Goal: Task Accomplishment & Management: Use online tool/utility

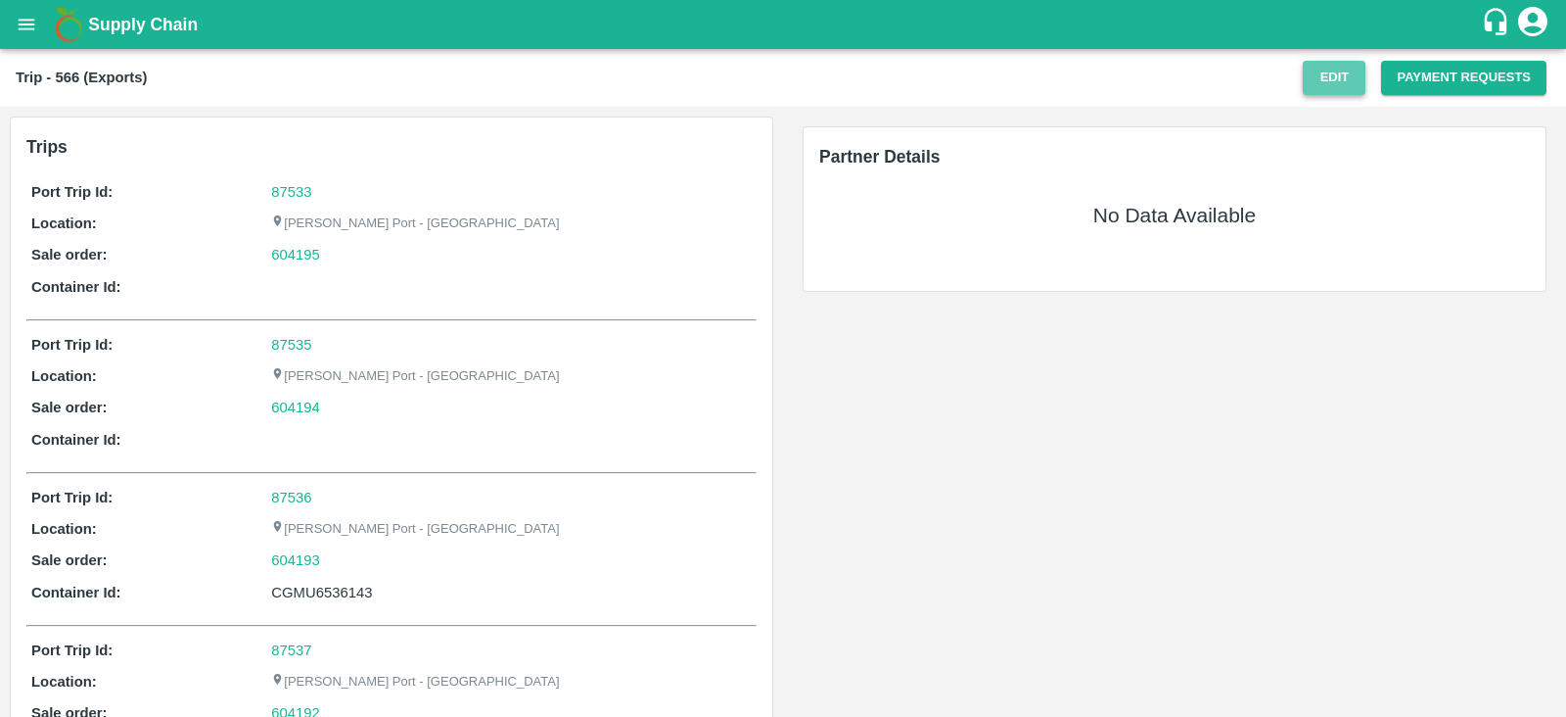
click at [1320, 75] on button "Edit" at bounding box center [1334, 78] width 63 height 34
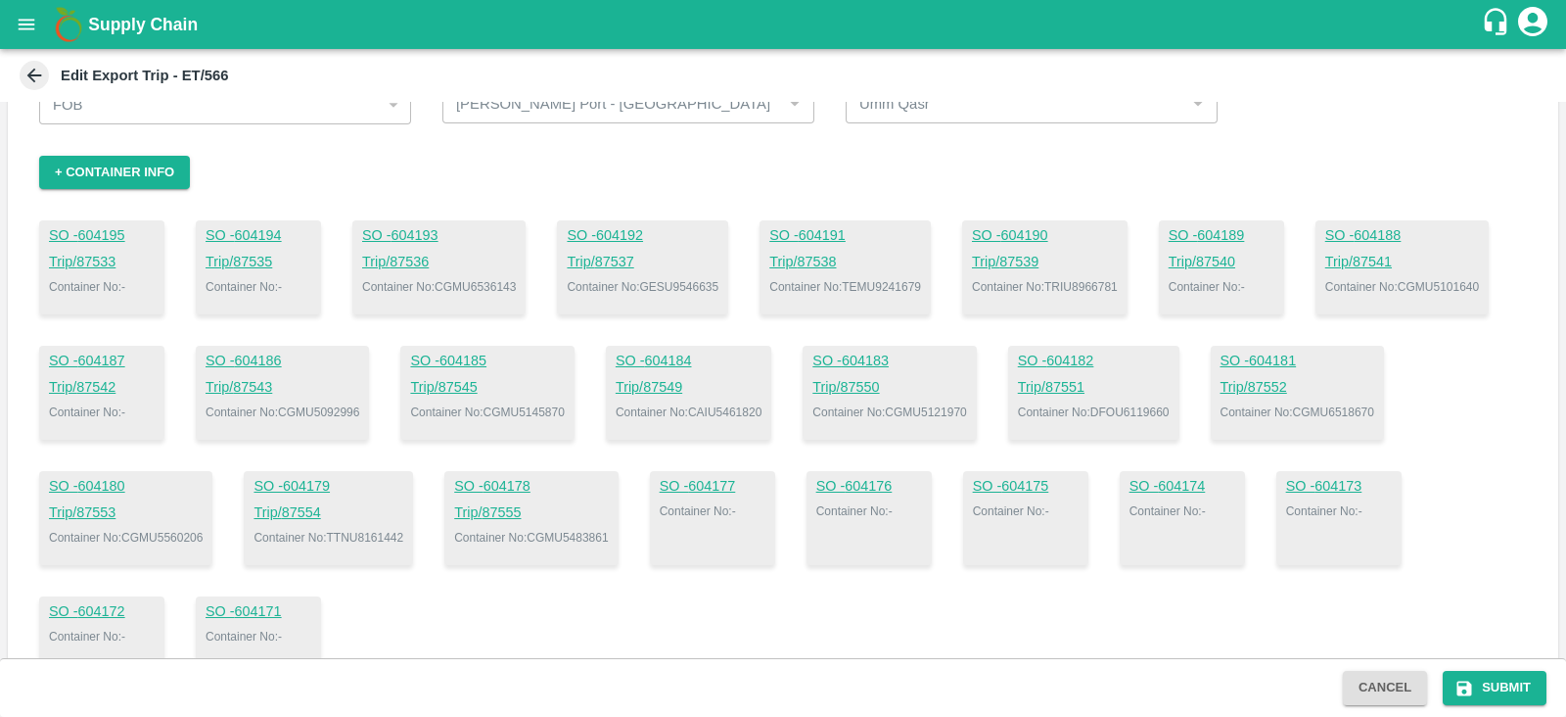
scroll to position [119, 0]
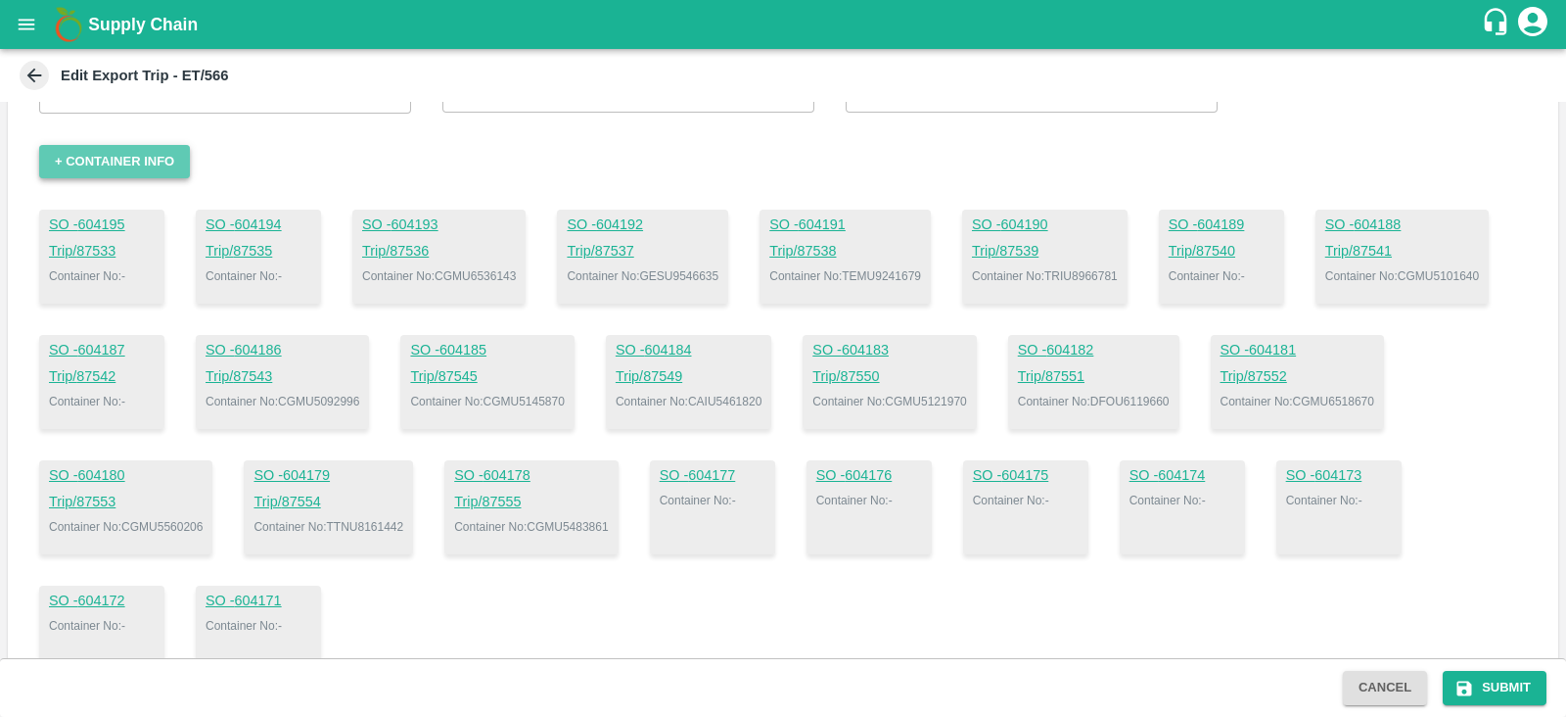
click at [136, 166] on button "+ Container Info" at bounding box center [114, 162] width 151 height 34
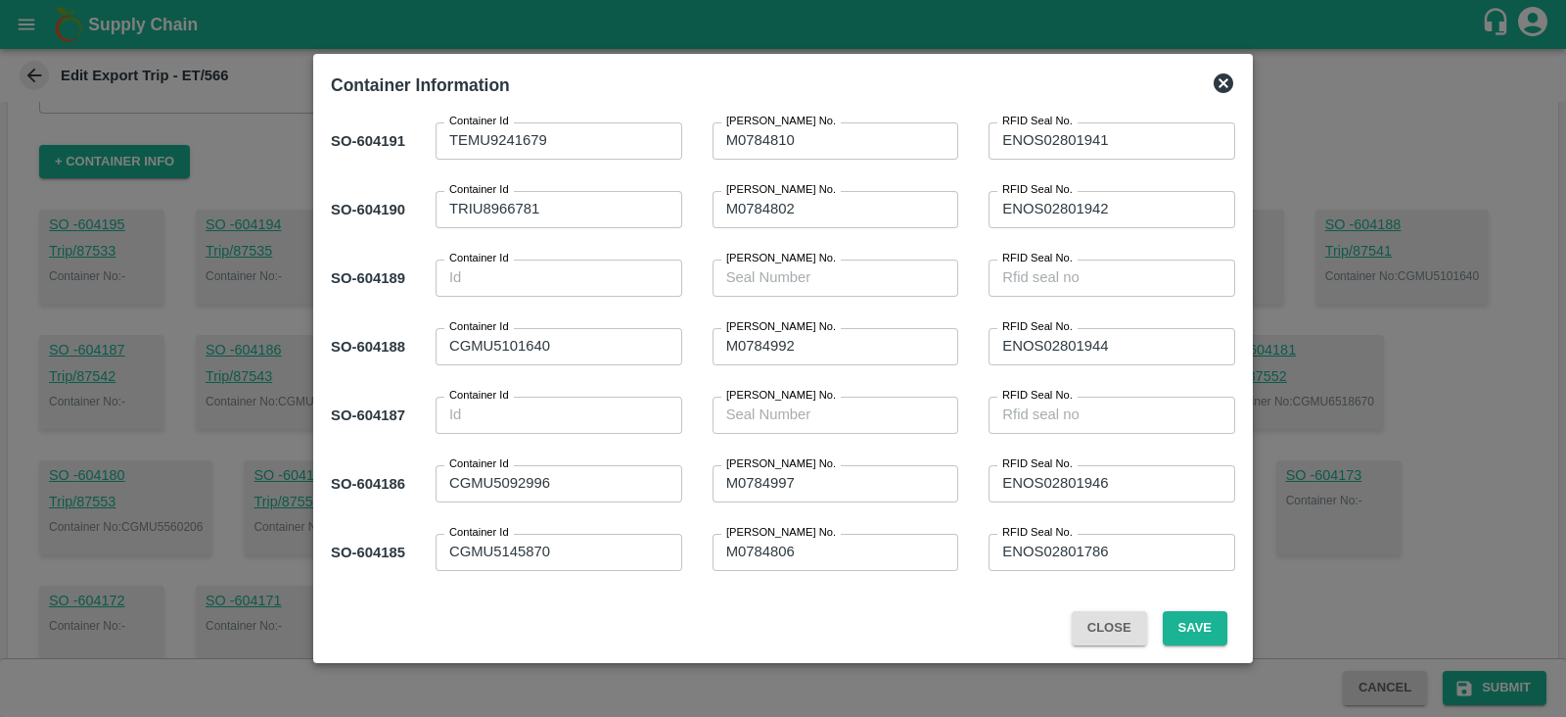
scroll to position [0, 0]
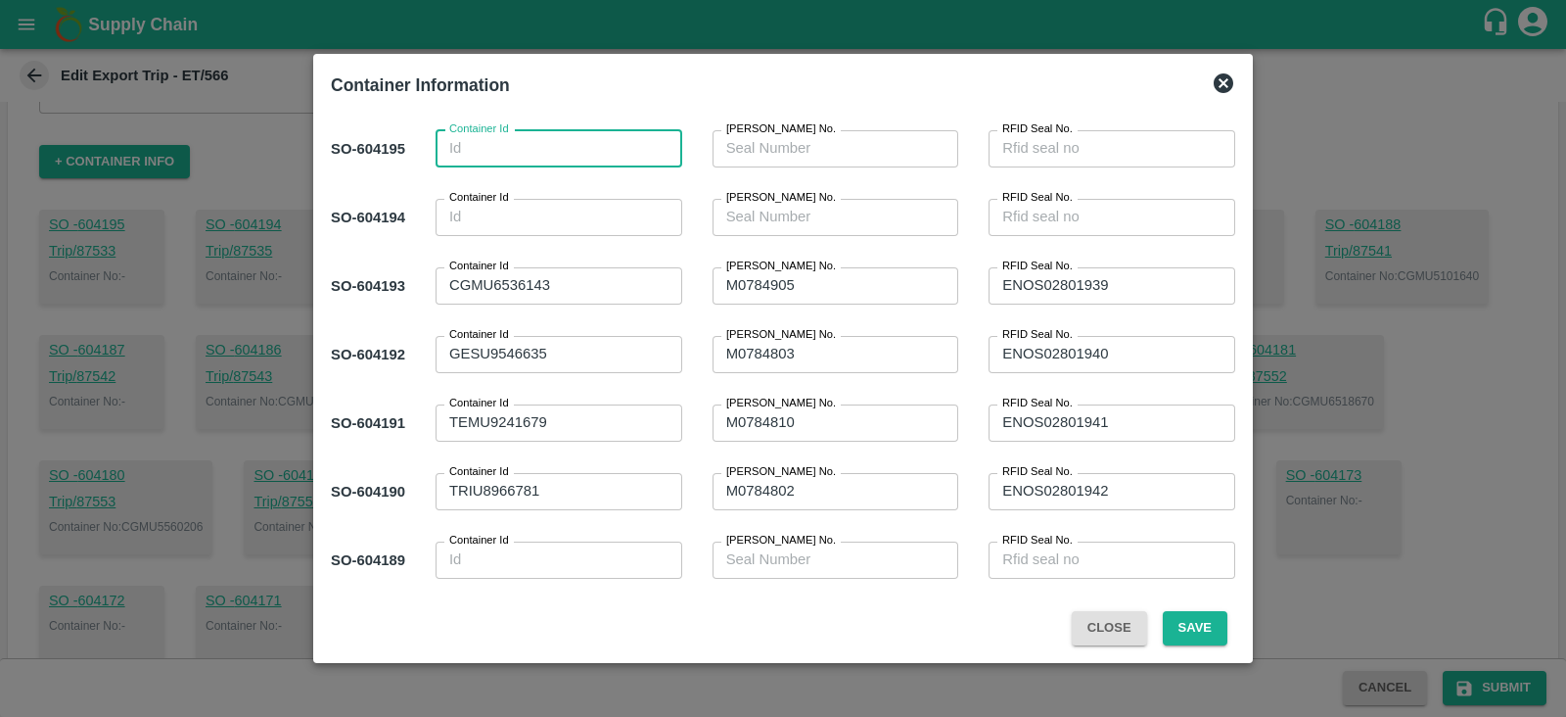
click at [549, 158] on textarea "Container Id" at bounding box center [558, 148] width 219 height 21
paste textarea "TTNU83879331"
type textarea "TTNU83879331"
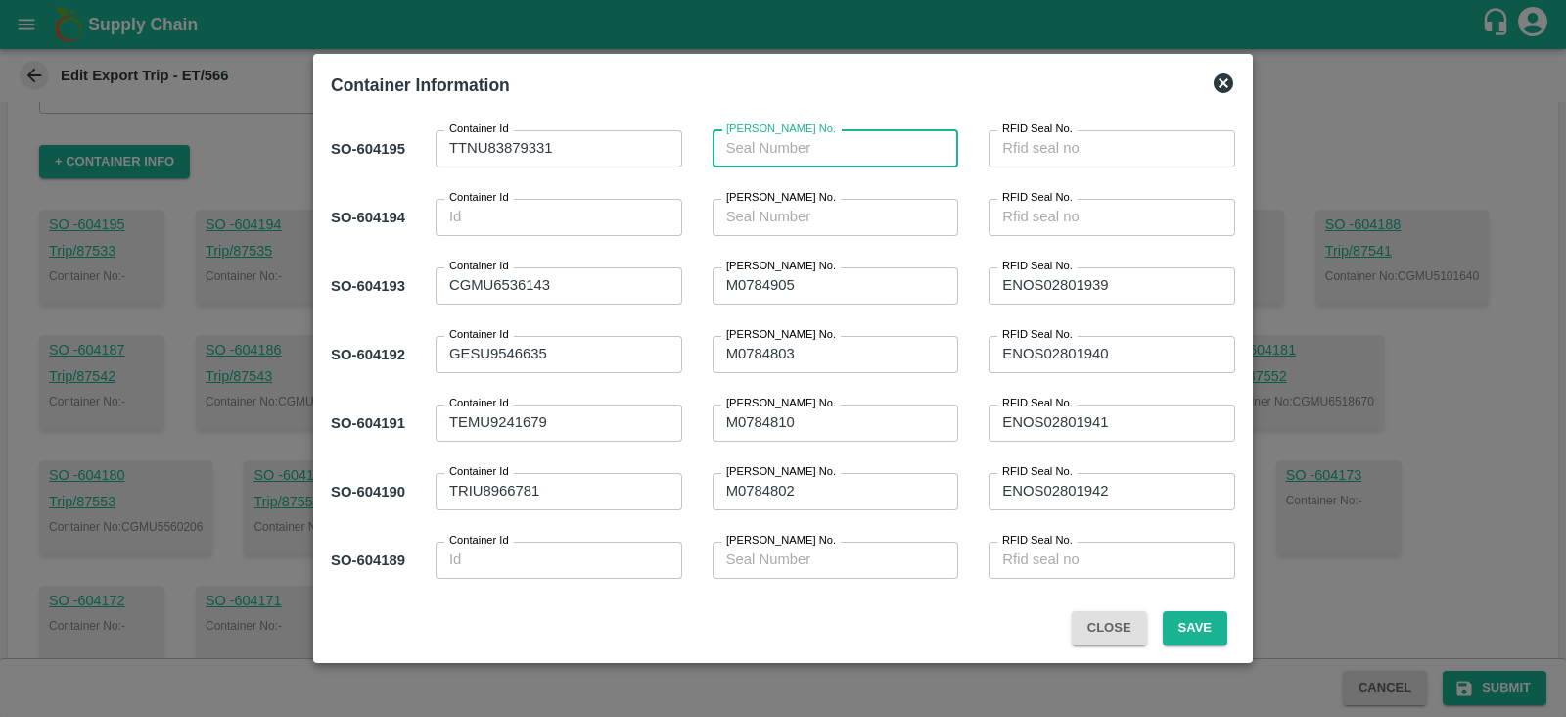
click at [844, 152] on textarea "Sl Seal No." at bounding box center [835, 148] width 219 height 21
paste textarea "M0784996"
type textarea "M0784996"
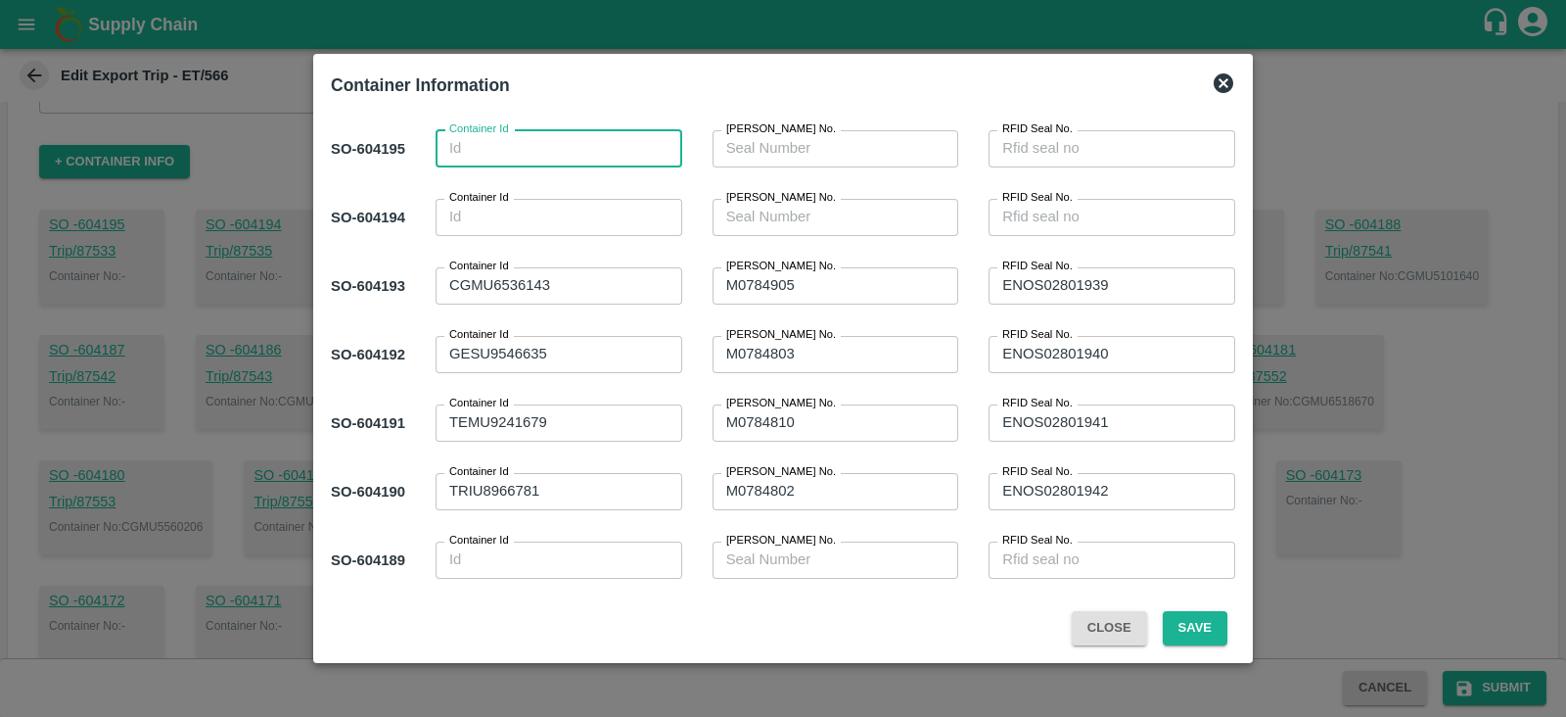
click at [542, 152] on textarea "Container Id" at bounding box center [558, 148] width 219 height 21
paste textarea "TTNU8387933"
type textarea "TTNU8387933"
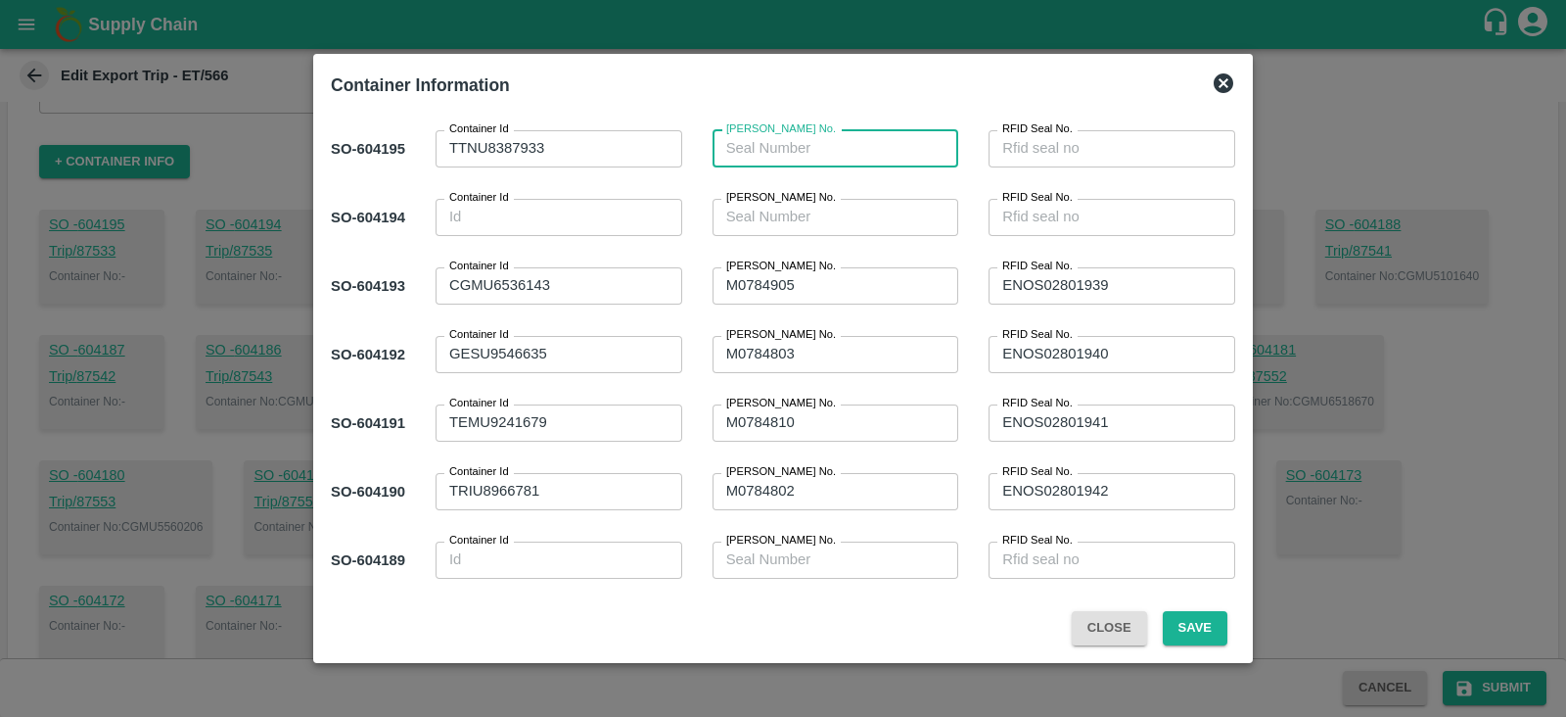
click at [837, 149] on textarea "Sl Seal No." at bounding box center [835, 148] width 219 height 21
paste textarea "M0784956"
type textarea "M0784956"
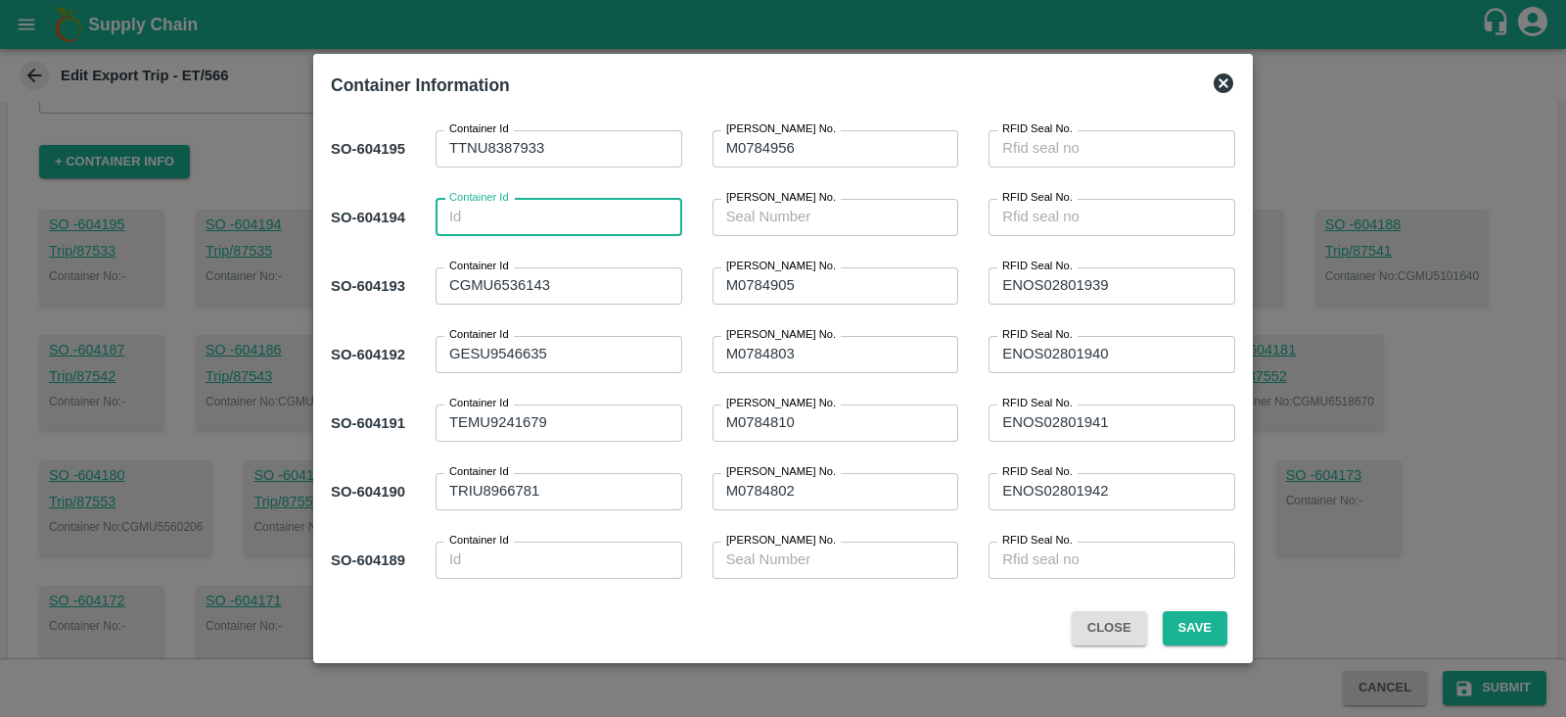
click at [616, 217] on textarea "Container Id" at bounding box center [558, 217] width 219 height 21
paste textarea "TTNU8778075"
type textarea "TTNU8778075"
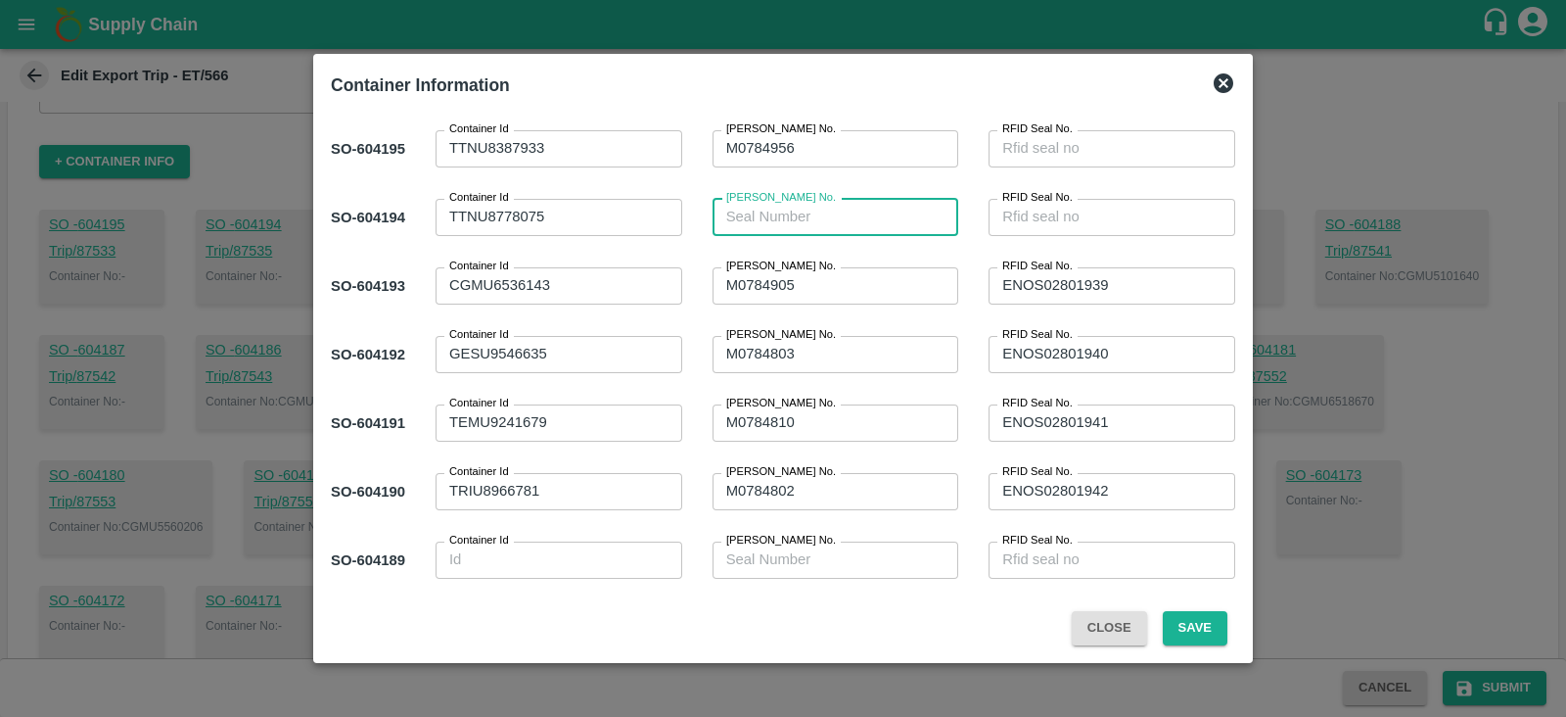
click at [894, 207] on textarea "Sl Seal No." at bounding box center [835, 217] width 219 height 21
paste textarea "M0784967"
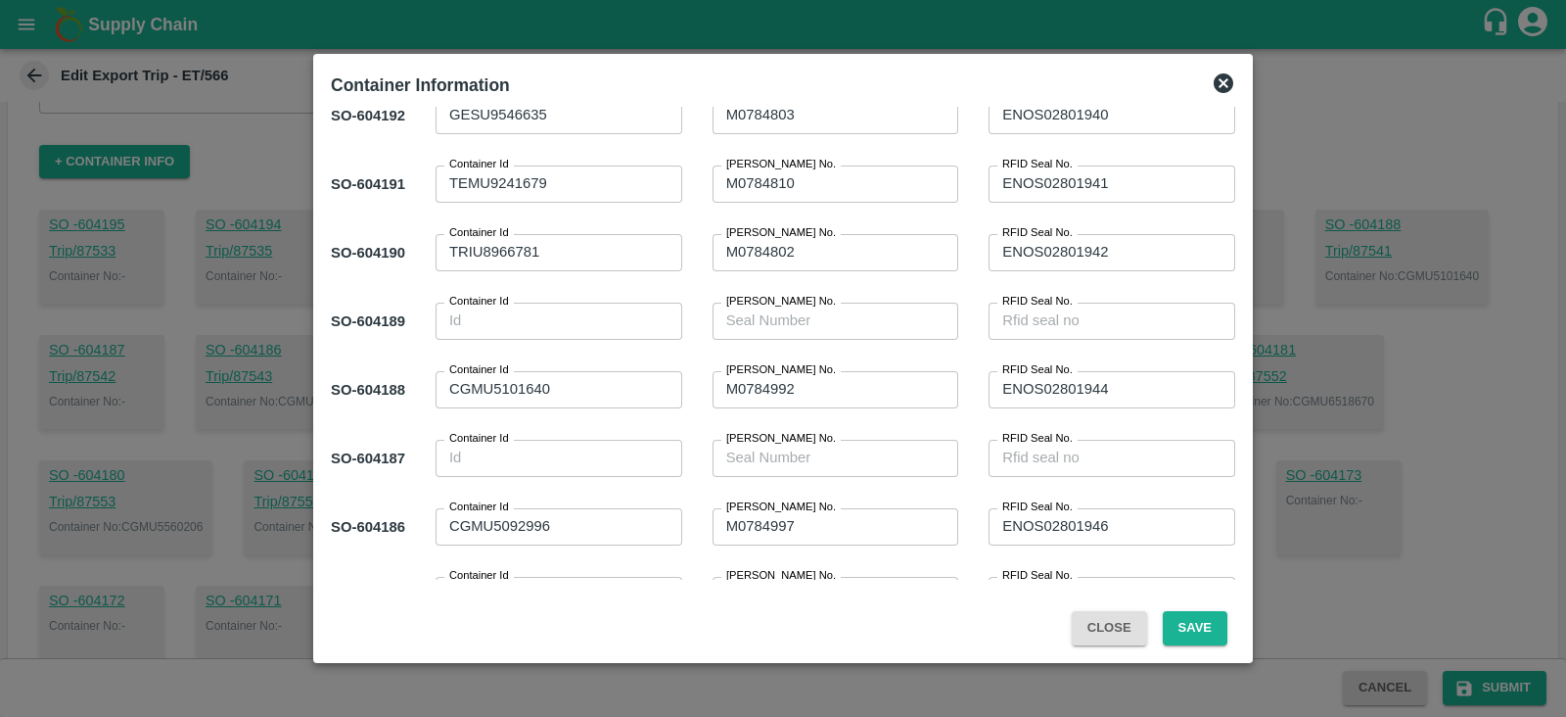
scroll to position [241, 0]
type textarea "M0784967"
click at [560, 301] on div "x Container Id" at bounding box center [559, 319] width 247 height 37
paste textarea "TTNU8107800"
type textarea "TTNU8107800"
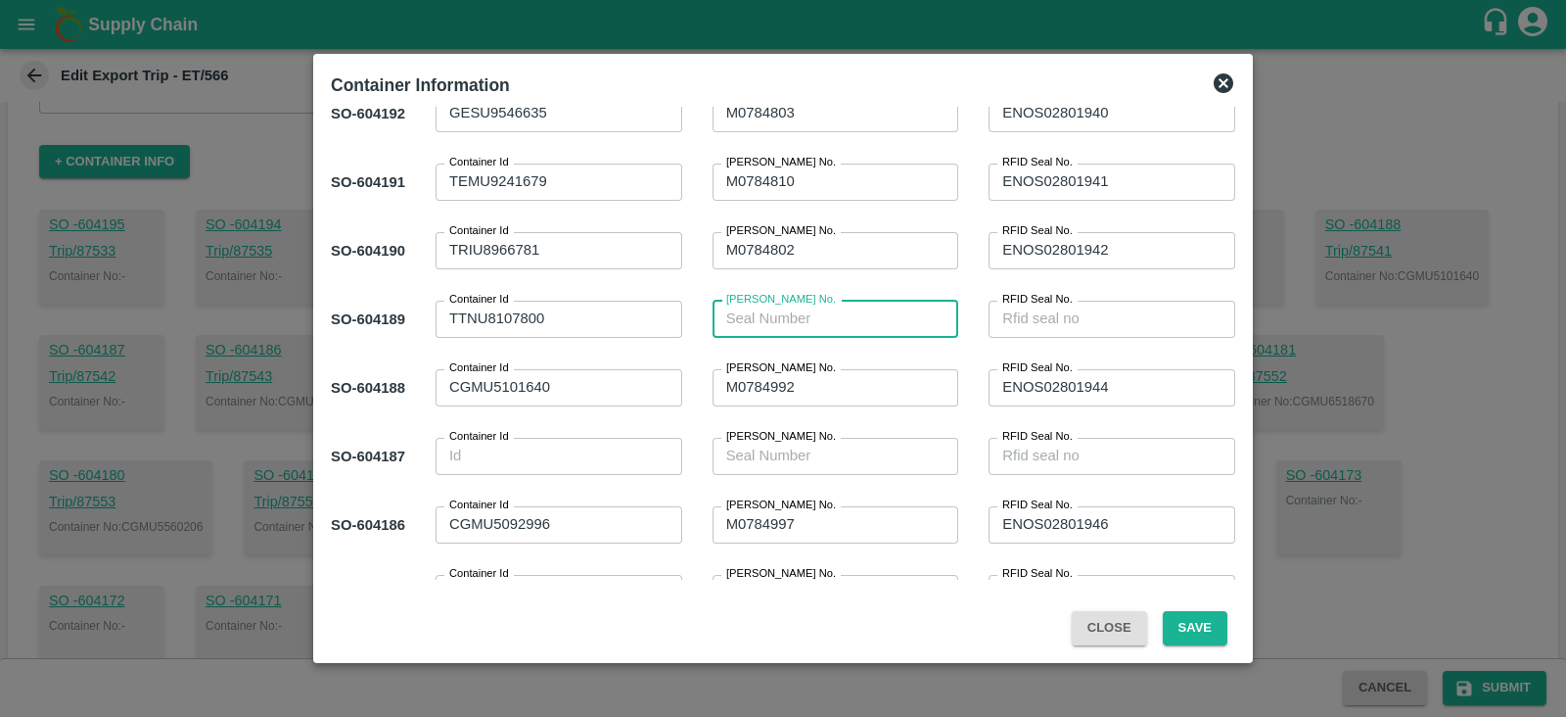
click at [849, 309] on textarea "Sl Seal No." at bounding box center [835, 318] width 219 height 21
paste textarea "M0784964"
type textarea "M0784964"
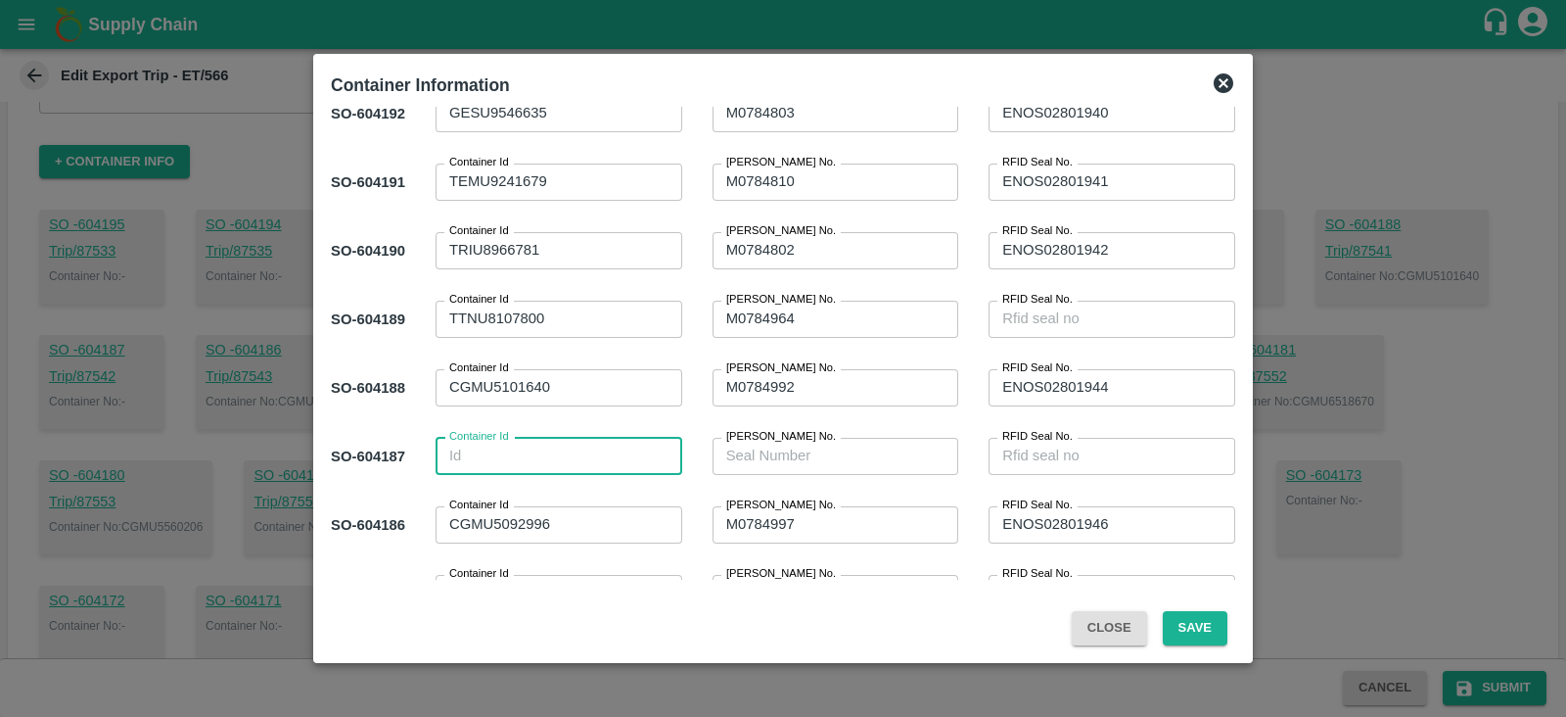
click at [607, 458] on textarea "Container Id" at bounding box center [558, 455] width 219 height 21
paste textarea "TTNU8186271"
type textarea "TTNU8186271"
click at [847, 442] on div "x Sl Seal No." at bounding box center [836, 456] width 247 height 37
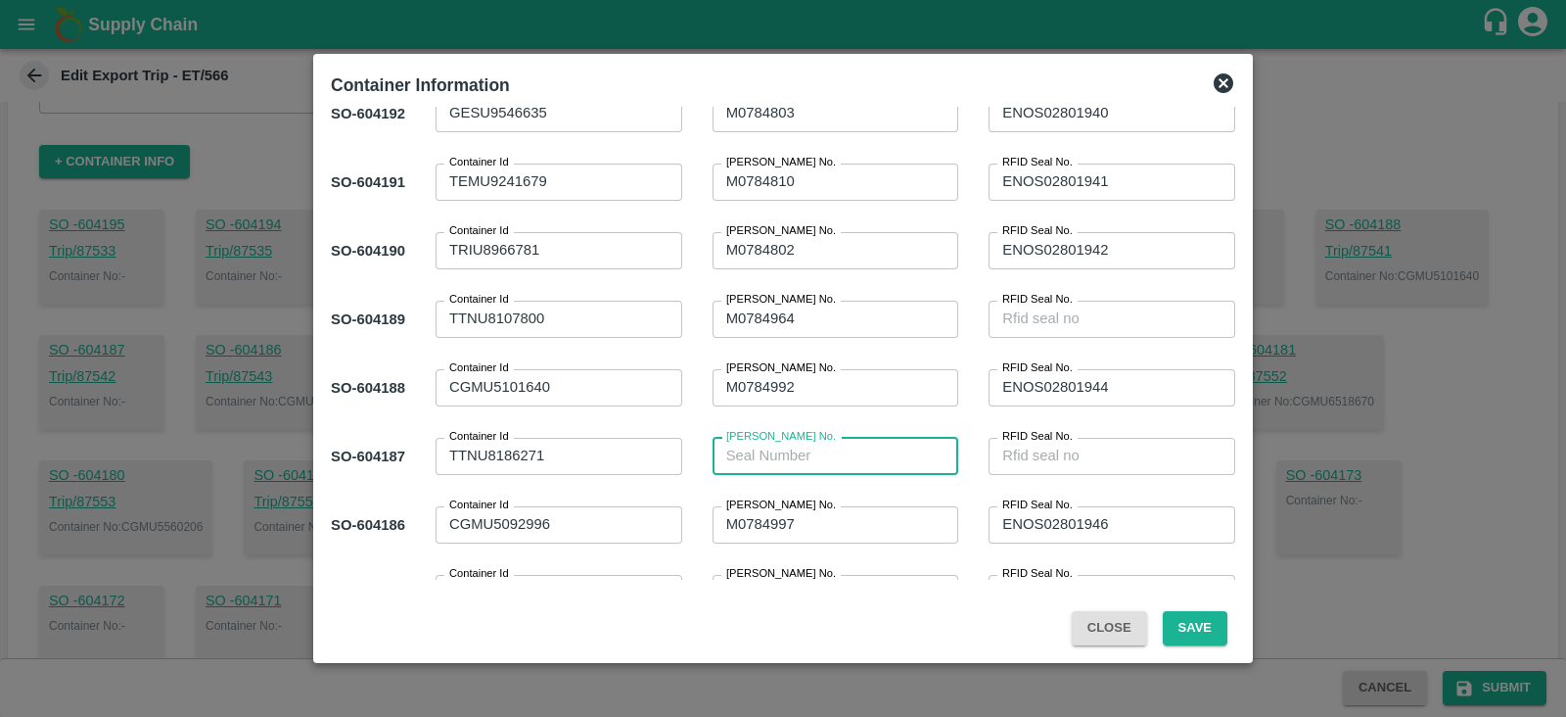
paste textarea "M0784952"
type textarea "M0784952"
click at [1213, 628] on button "Save" at bounding box center [1195, 628] width 65 height 34
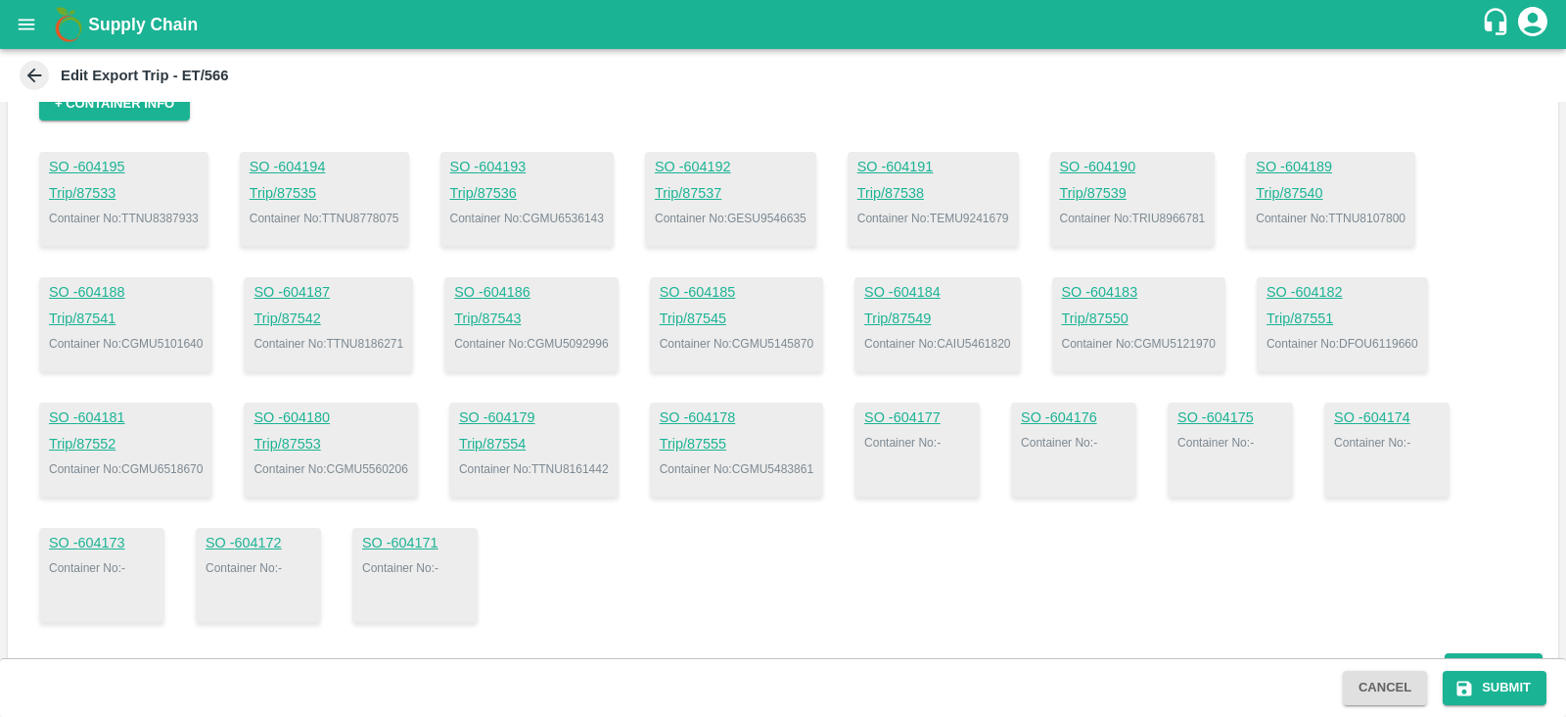
scroll to position [178, 0]
